Goal: Find specific page/section: Find specific page/section

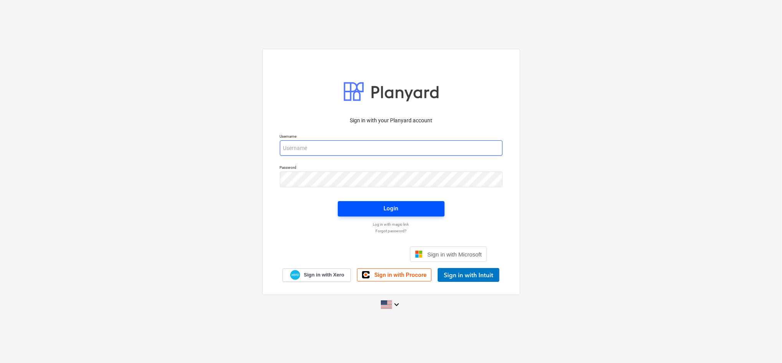
type input "[EMAIL_ADDRESS][DOMAIN_NAME]"
click at [384, 208] on div "Login" at bounding box center [391, 208] width 15 height 10
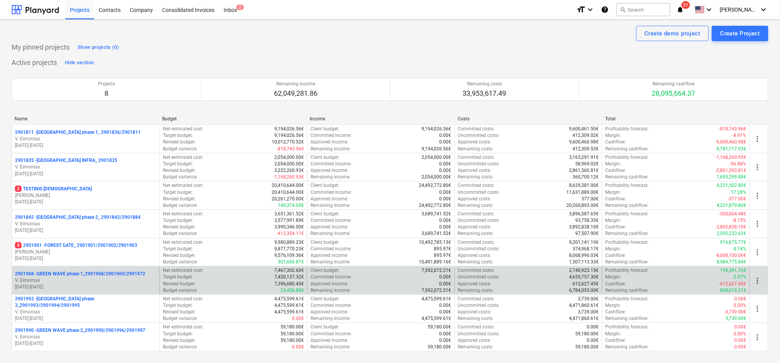
click at [114, 277] on p "2901968 - GREEN WAVE phase 1_2901968/2901969/2901972" at bounding box center [80, 273] width 130 height 7
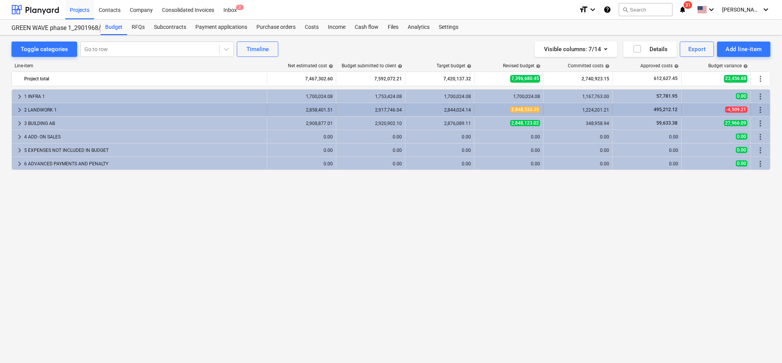
click at [20, 109] on span "keyboard_arrow_right" at bounding box center [19, 109] width 9 height 9
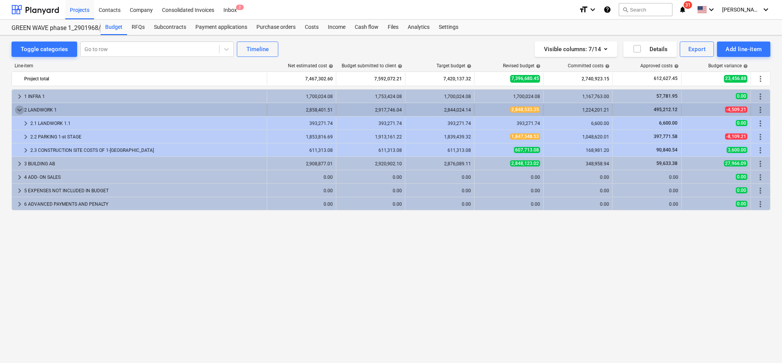
click at [19, 108] on span "keyboard_arrow_down" at bounding box center [19, 109] width 9 height 9
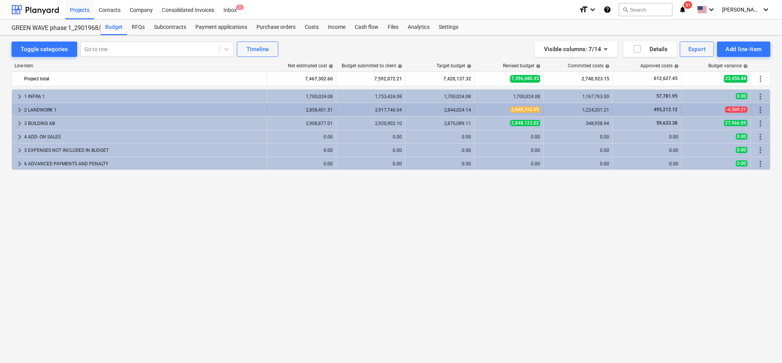
click at [20, 109] on span "keyboard_arrow_right" at bounding box center [19, 109] width 9 height 9
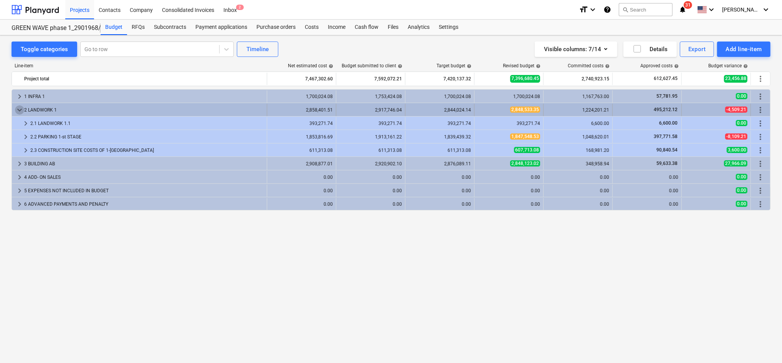
click at [20, 111] on span "keyboard_arrow_down" at bounding box center [19, 109] width 9 height 9
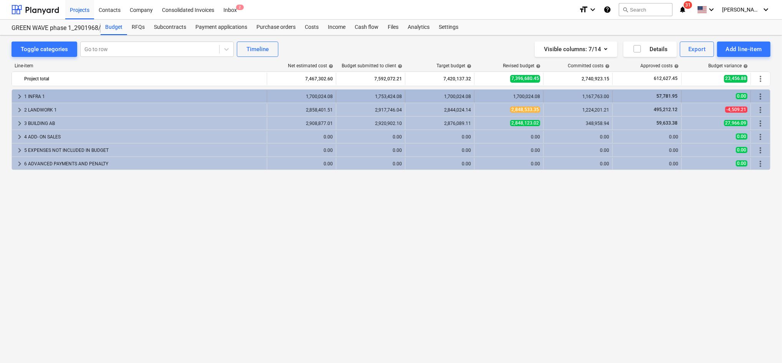
click at [20, 96] on span "keyboard_arrow_right" at bounding box center [19, 96] width 9 height 9
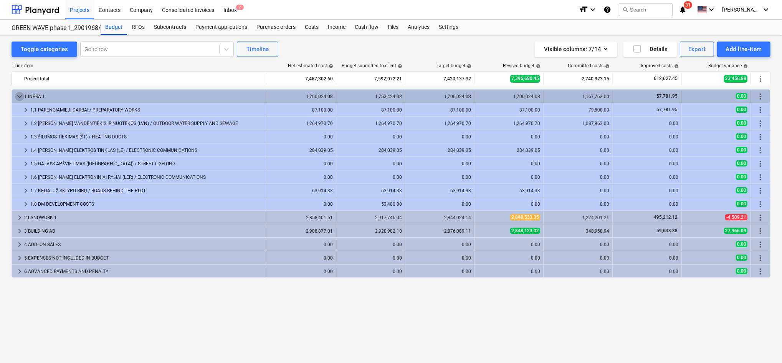
click at [21, 95] on span "keyboard_arrow_down" at bounding box center [19, 96] width 9 height 9
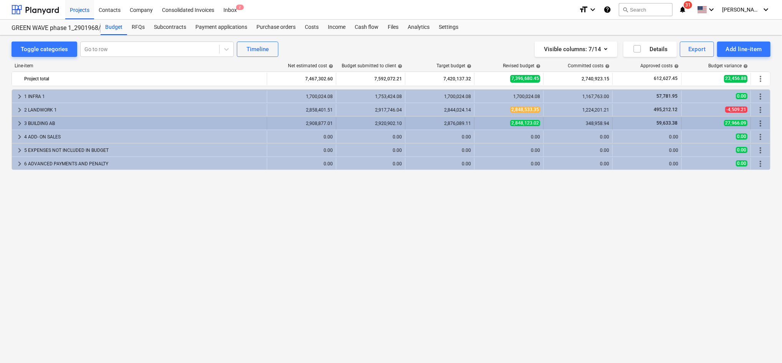
click at [28, 122] on div "3 BUILDING AB" at bounding box center [144, 123] width 240 height 12
